Goal: Information Seeking & Learning: Learn about a topic

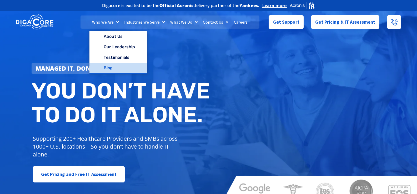
click at [112, 66] on link "Blog" at bounding box center [118, 68] width 58 height 11
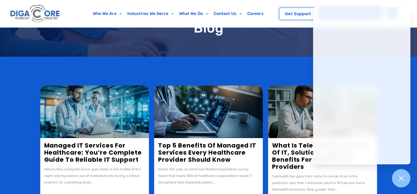
scroll to position [53, 0]
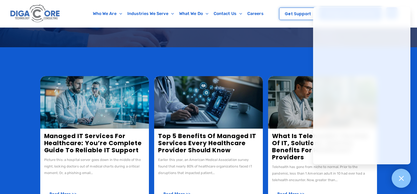
click at [403, 178] on icon at bounding box center [401, 178] width 7 height 7
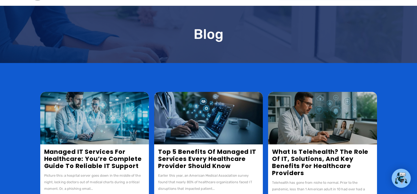
scroll to position [79, 0]
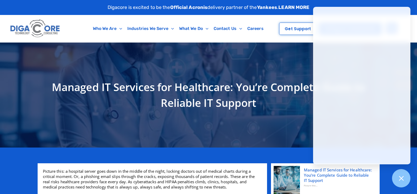
click at [399, 181] on icon at bounding box center [401, 178] width 7 height 7
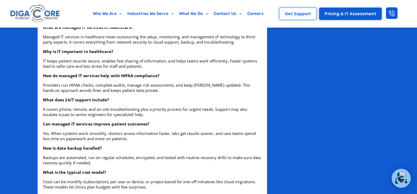
scroll to position [500, 0]
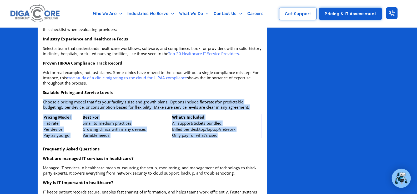
drag, startPoint x: 236, startPoint y: 135, endPoint x: 53, endPoint y: 113, distance: 184.5
click at [53, 113] on div "Picture this: a hospital server goes down in the middle of the night, locking d…" at bounding box center [152, 56] width 219 height 774
click at [54, 111] on div "Picture this: a hospital server goes down in the middle of the night, locking d…" at bounding box center [152, 56] width 219 height 774
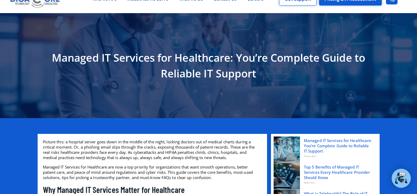
scroll to position [0, 0]
